Goal: Transaction & Acquisition: Download file/media

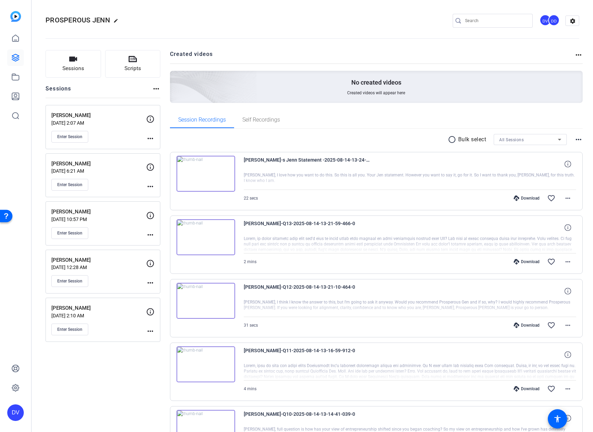
click at [104, 114] on p "[PERSON_NAME]" at bounding box center [98, 115] width 95 height 8
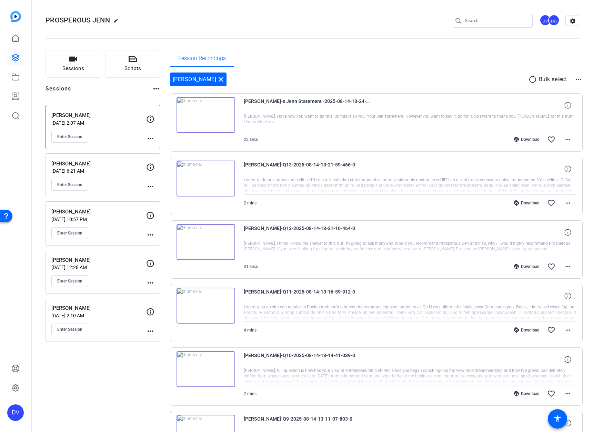
click at [529, 79] on mat-icon "radio_button_unchecked" at bounding box center [534, 79] width 10 height 8
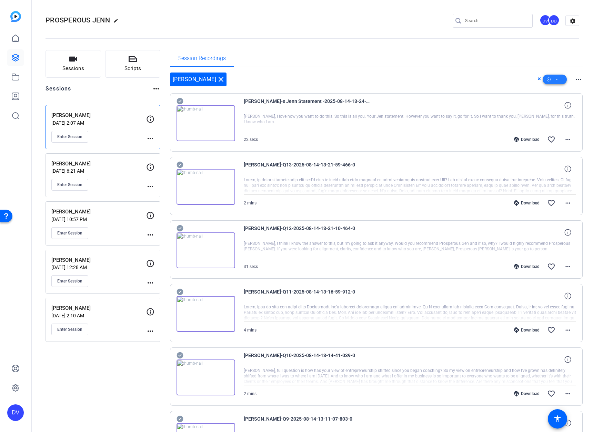
click at [556, 76] on icon at bounding box center [557, 79] width 3 height 9
click at [553, 91] on span "Select All" at bounding box center [563, 90] width 37 height 8
click at [390, 85] on div at bounding box center [296, 216] width 593 height 432
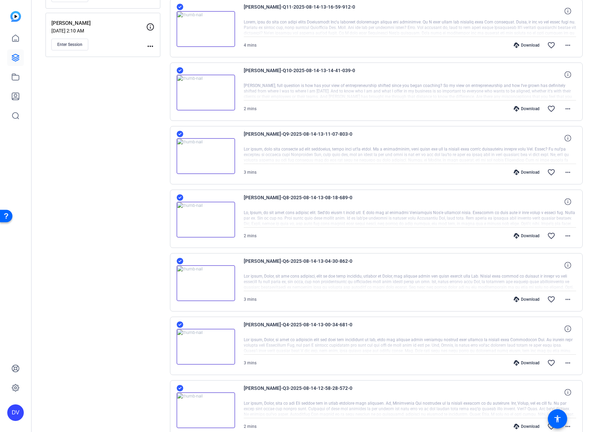
scroll to position [334, 0]
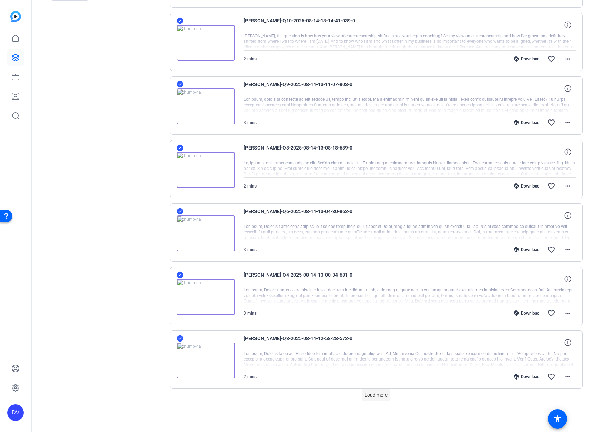
click at [380, 398] on span at bounding box center [376, 394] width 28 height 17
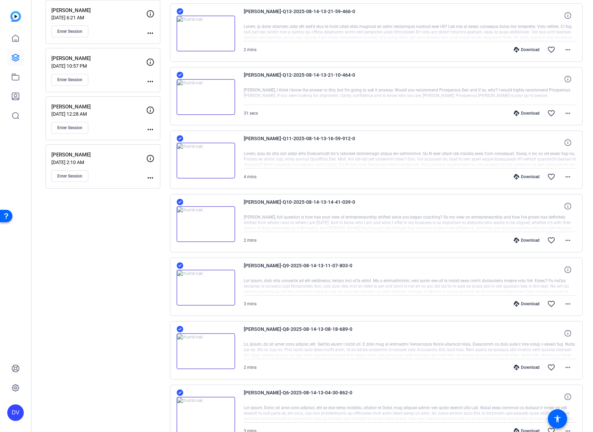
scroll to position [0, 0]
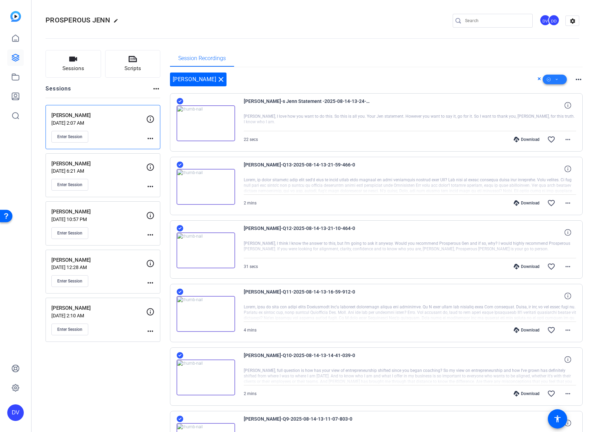
click at [555, 82] on button at bounding box center [555, 80] width 24 height 10
click at [549, 89] on span "Select All" at bounding box center [563, 90] width 37 height 8
click at [407, 60] on div at bounding box center [296, 216] width 593 height 432
click at [545, 84] on span at bounding box center [555, 79] width 24 height 17
click at [556, 111] on span "Download Original" at bounding box center [563, 108] width 37 height 8
